Goal: Transaction & Acquisition: Purchase product/service

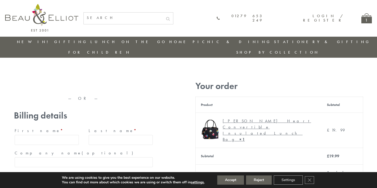
type input "[EMAIL_ADDRESS][DOMAIN_NAME]"
type input "[PERSON_NAME]"
type input "Williams"
type input "23, Scottsdale, Happytown"
type input "London"
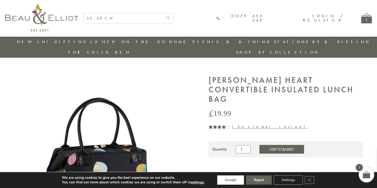
click at [231, 181] on button "Accept" at bounding box center [231, 180] width 27 height 9
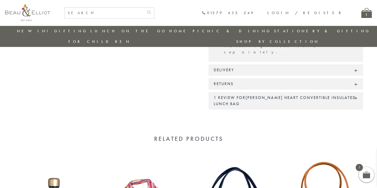
scroll to position [486, 0]
